Goal: Find specific page/section: Find specific page/section

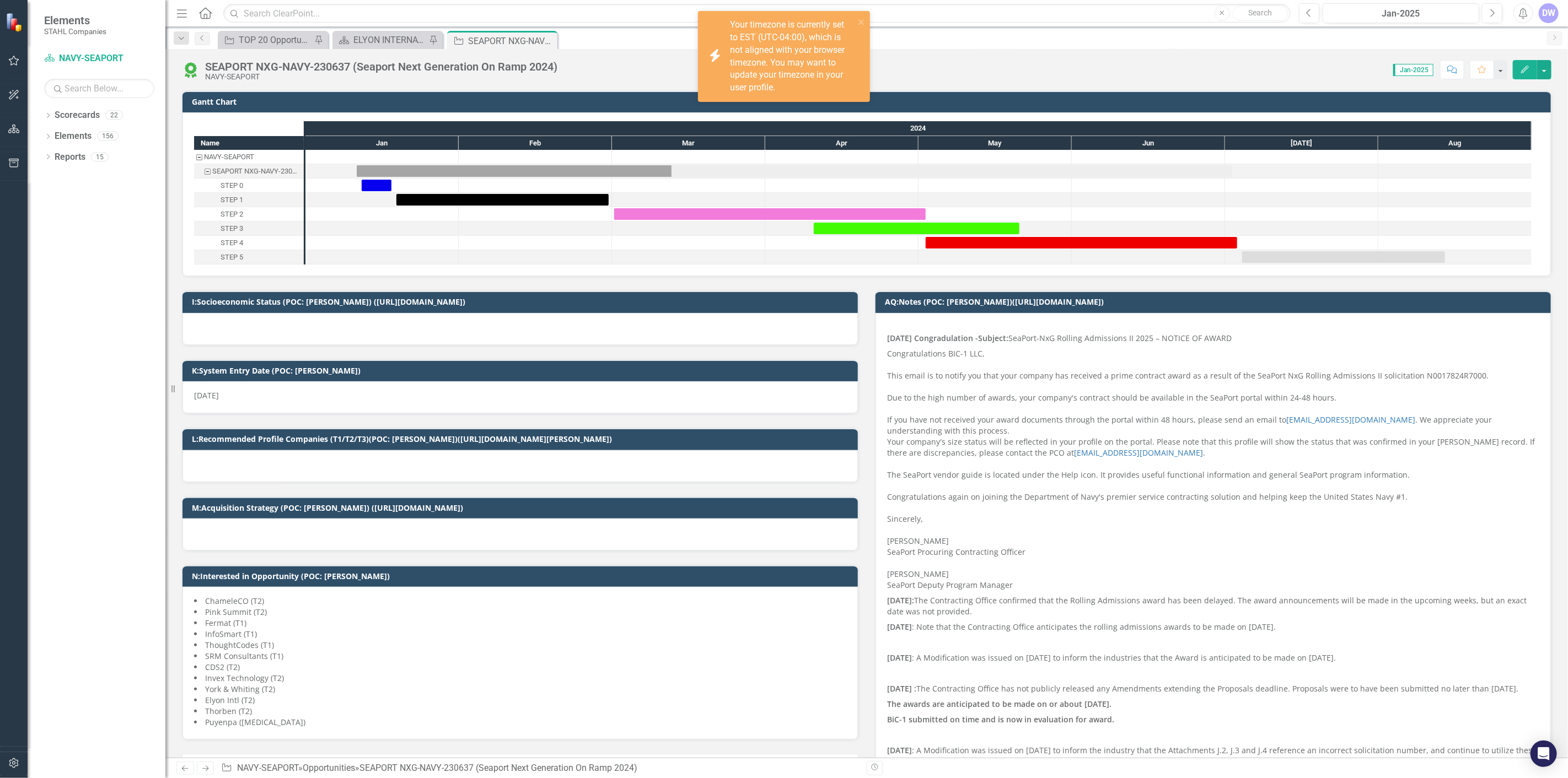
checkbox input "true"
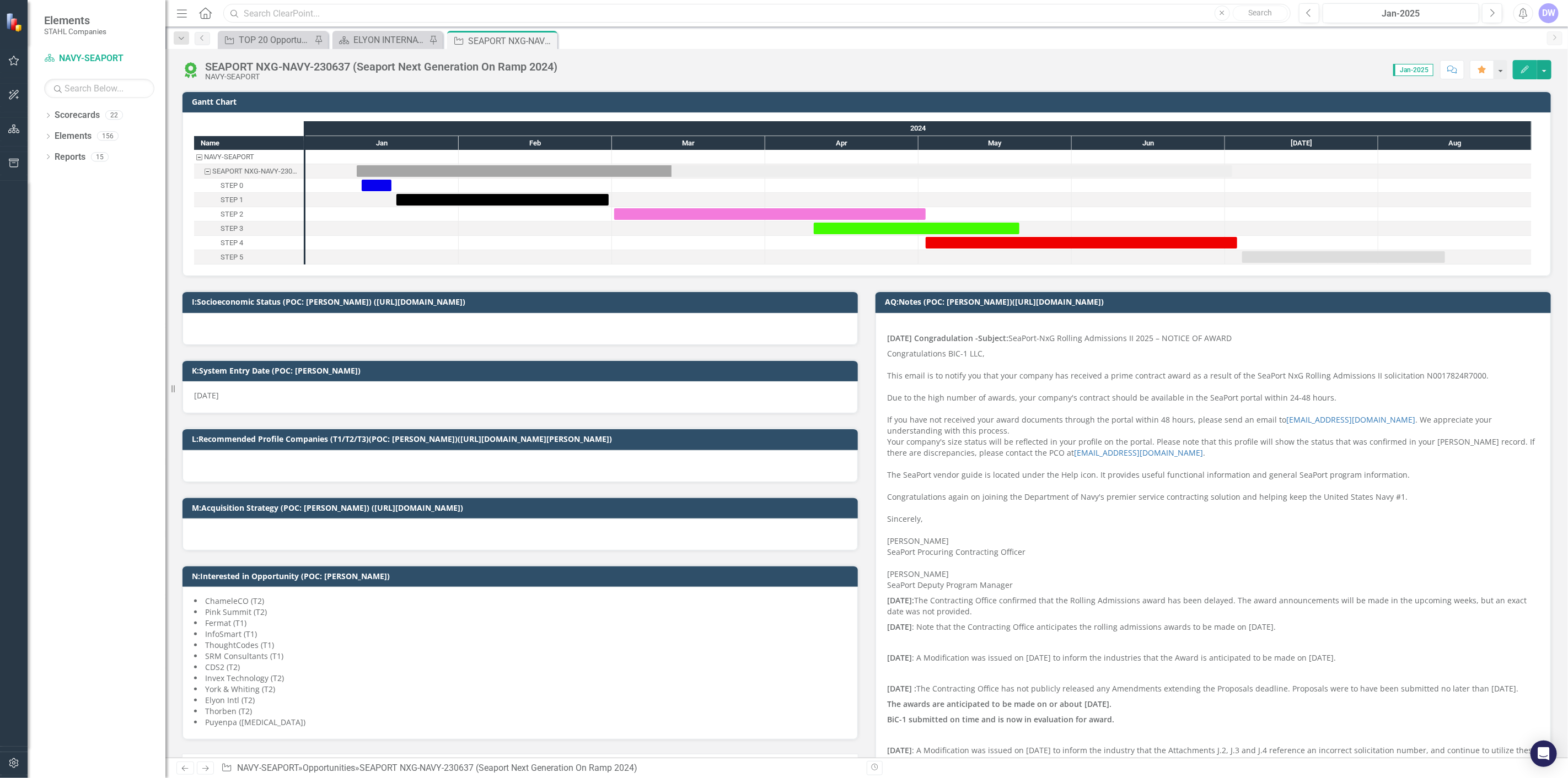
click at [344, 9] on input "text" at bounding box center [757, 14] width 1067 height 20
paste input "237323"
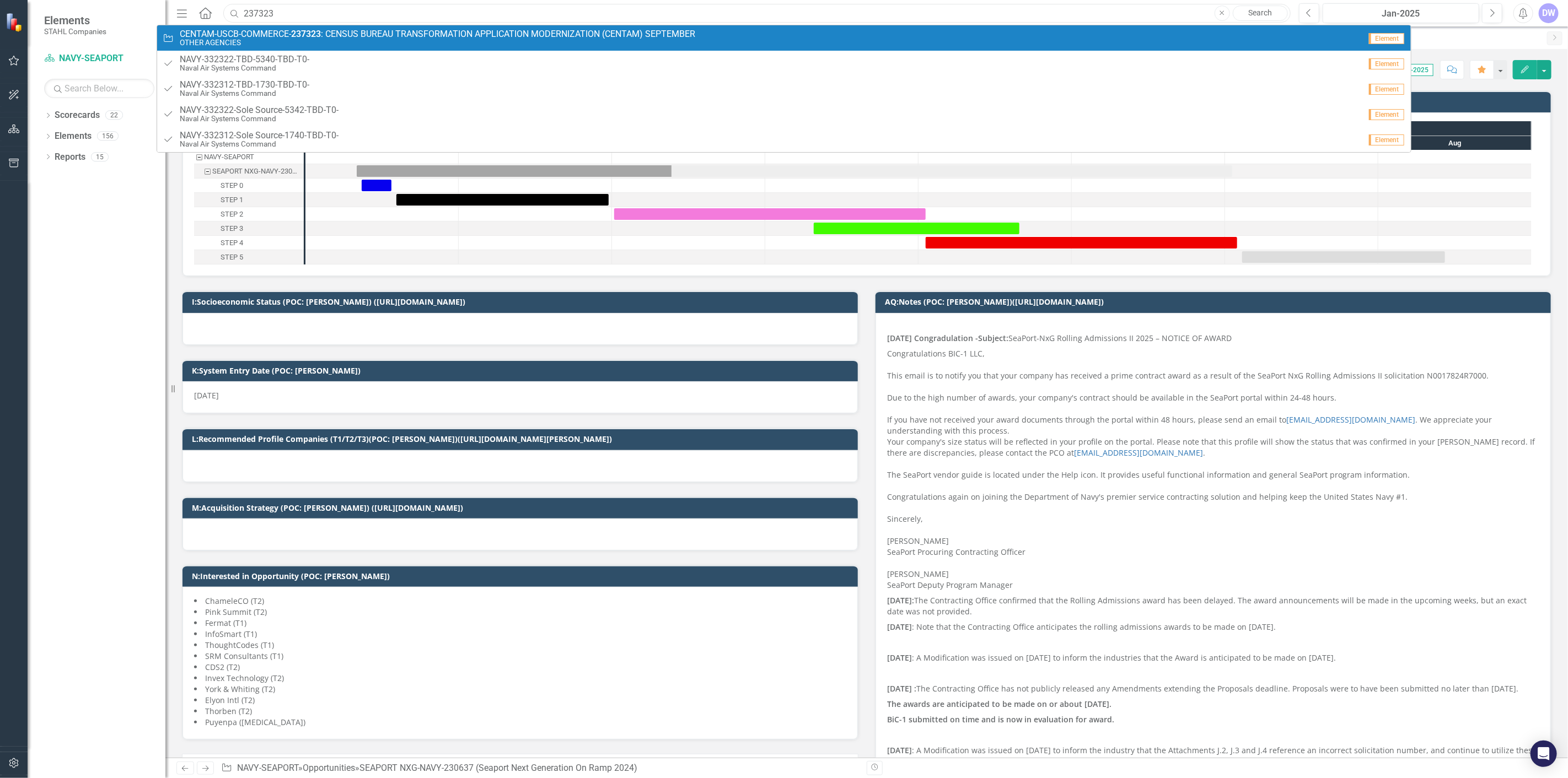
type input "237323"
click at [345, 38] on small "OTHER AGENCIES" at bounding box center [437, 42] width 516 height 8
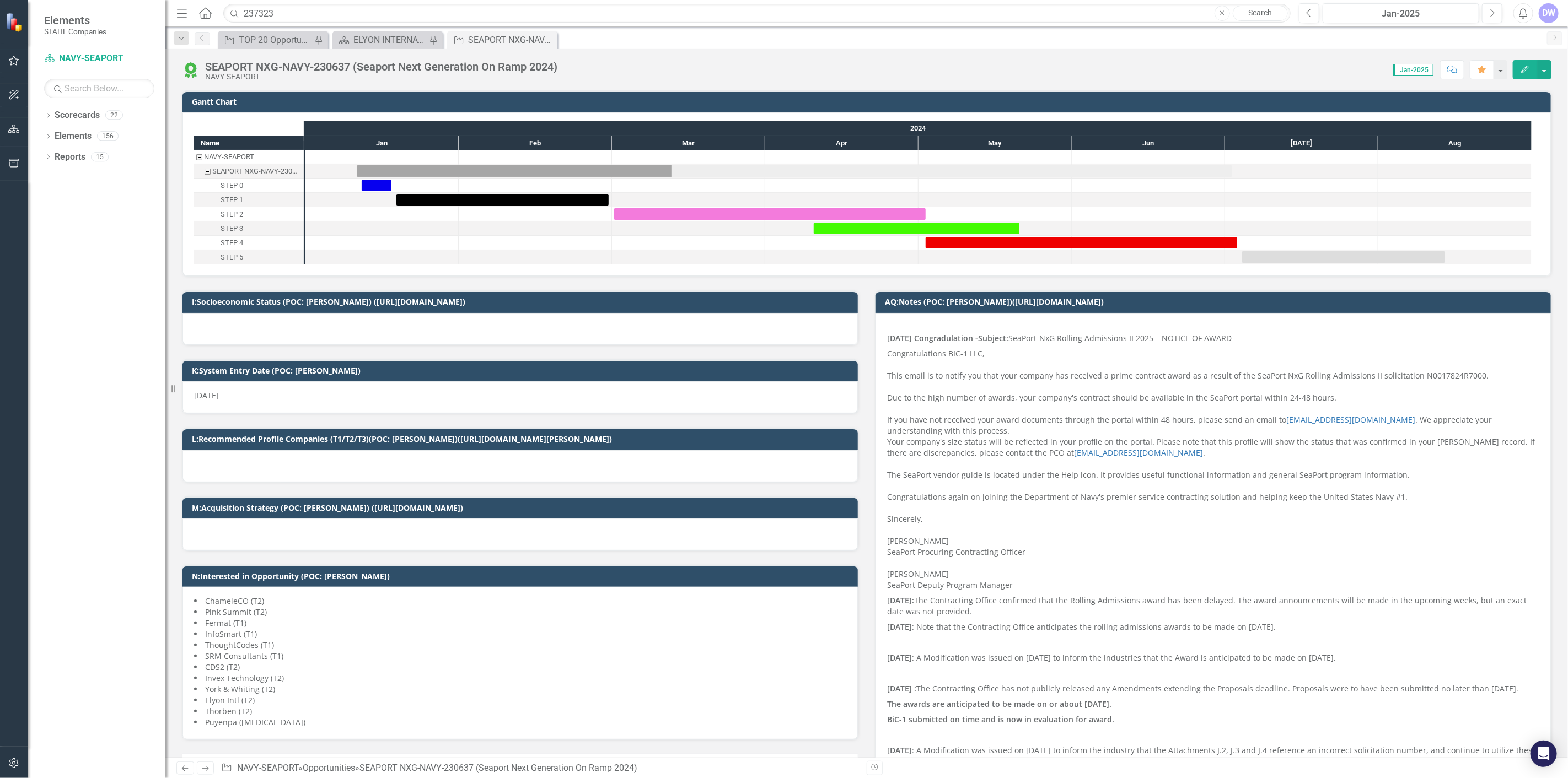
checkbox input "true"
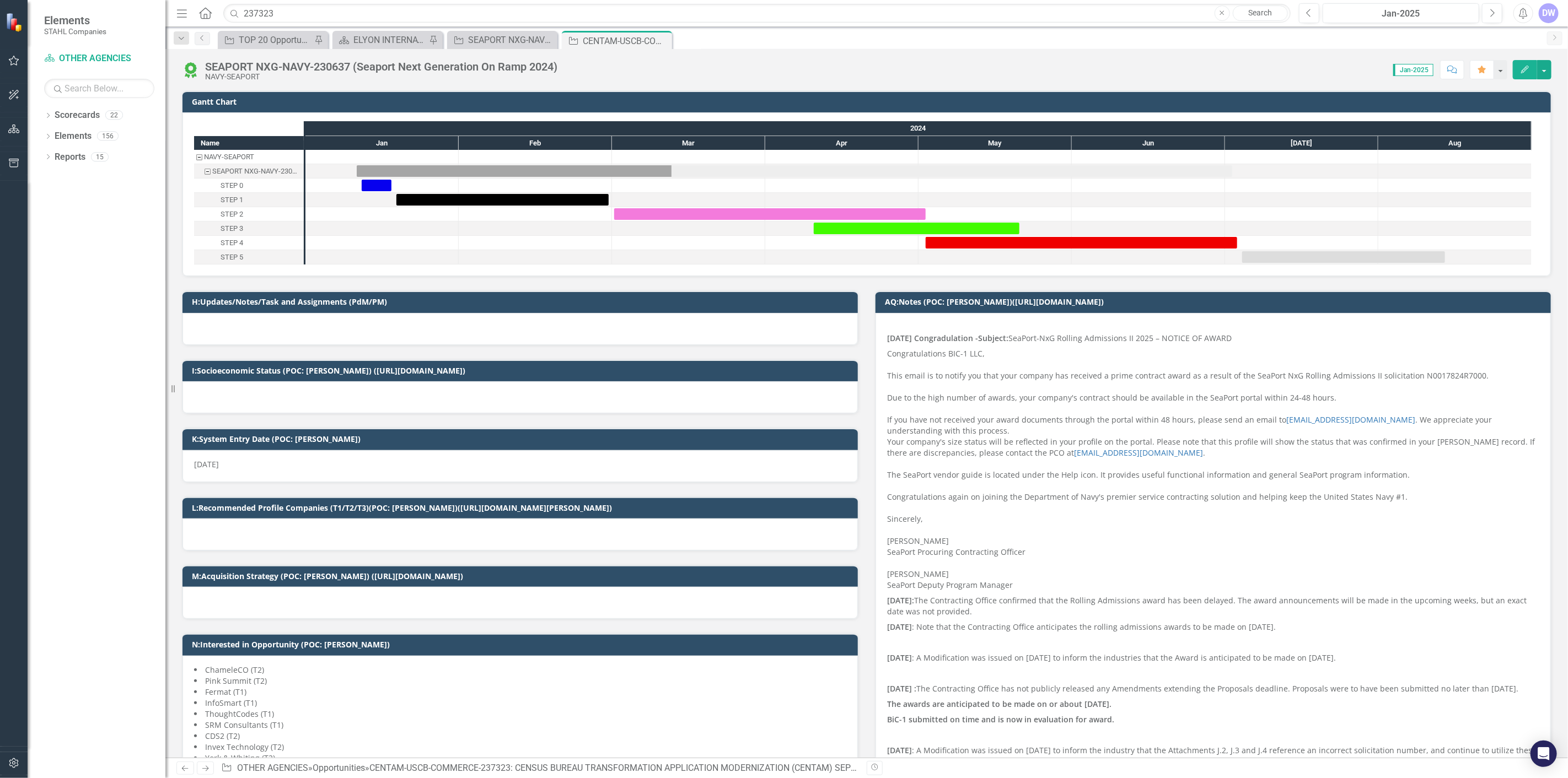
checkbox input "false"
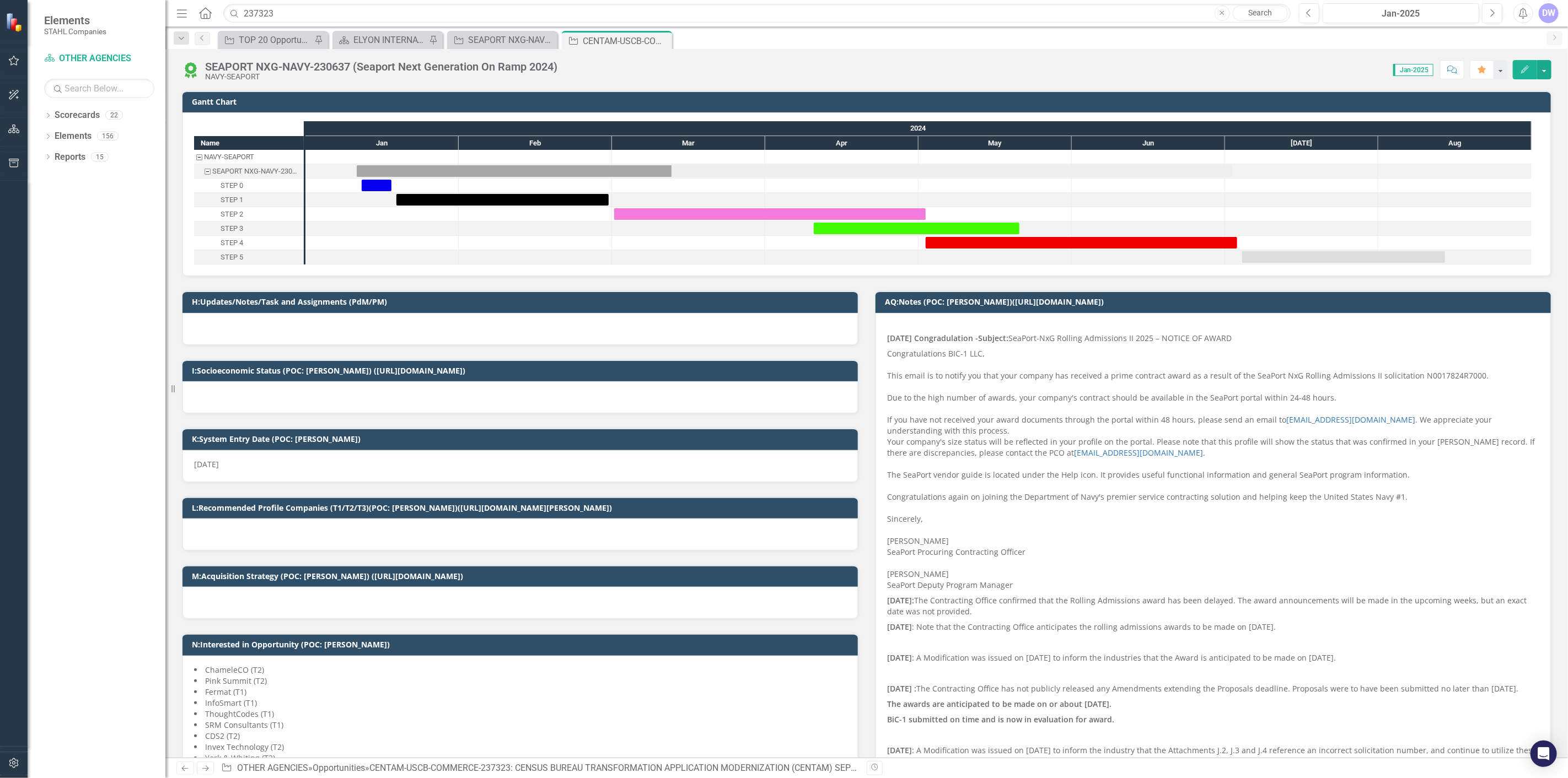
checkbox input "true"
